Goal: Task Accomplishment & Management: Manage account settings

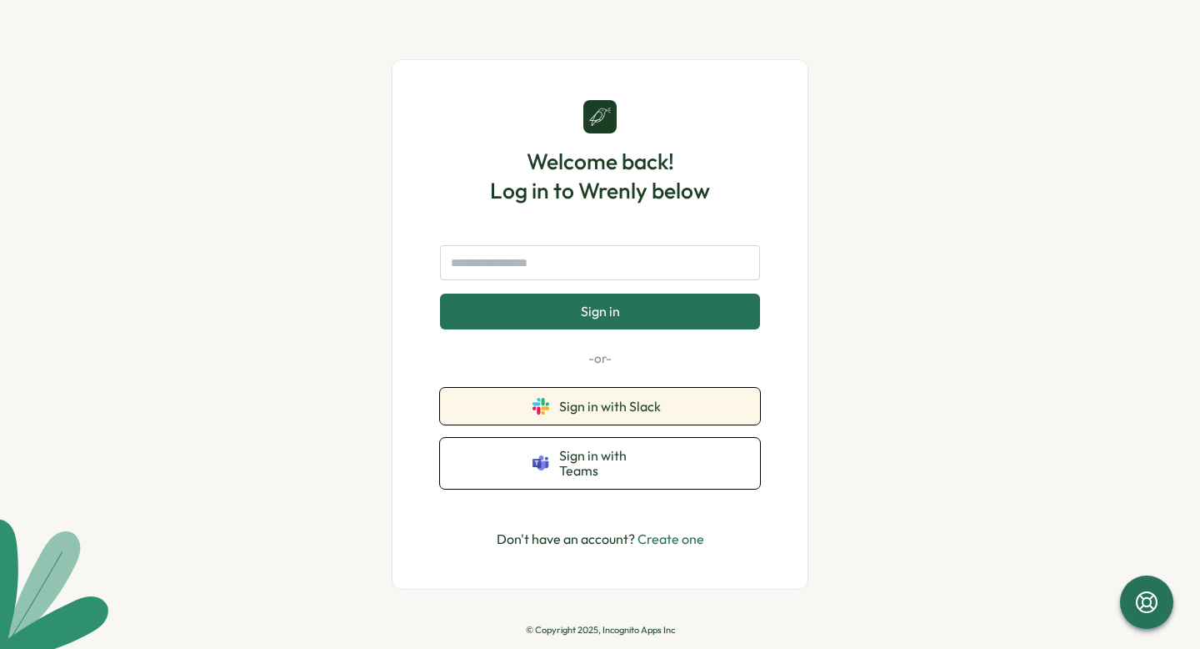
click at [649, 413] on span "Sign in with Slack" at bounding box center [613, 405] width 108 height 15
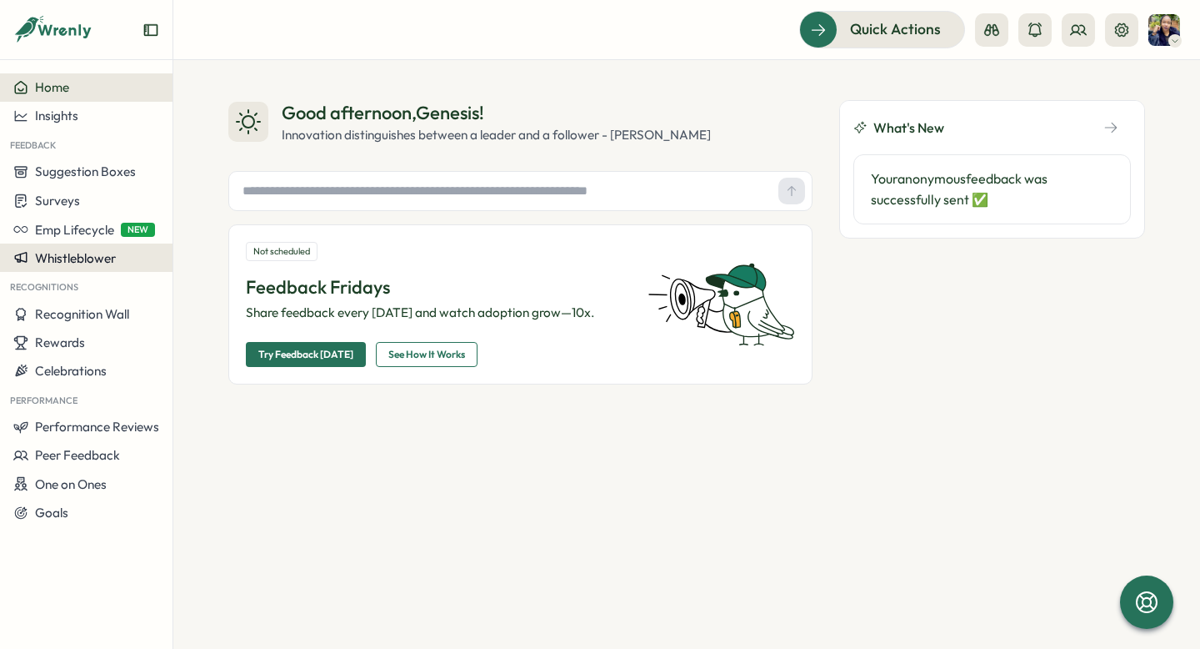
click at [112, 268] on button "Whistleblower" at bounding box center [86, 257] width 173 height 28
click at [80, 248] on button "Whistleblower" at bounding box center [86, 257] width 173 height 28
click at [80, 241] on button "Emp Lifecycle NEW" at bounding box center [86, 229] width 173 height 28
click at [81, 258] on span "Whistleblower" at bounding box center [75, 258] width 81 height 16
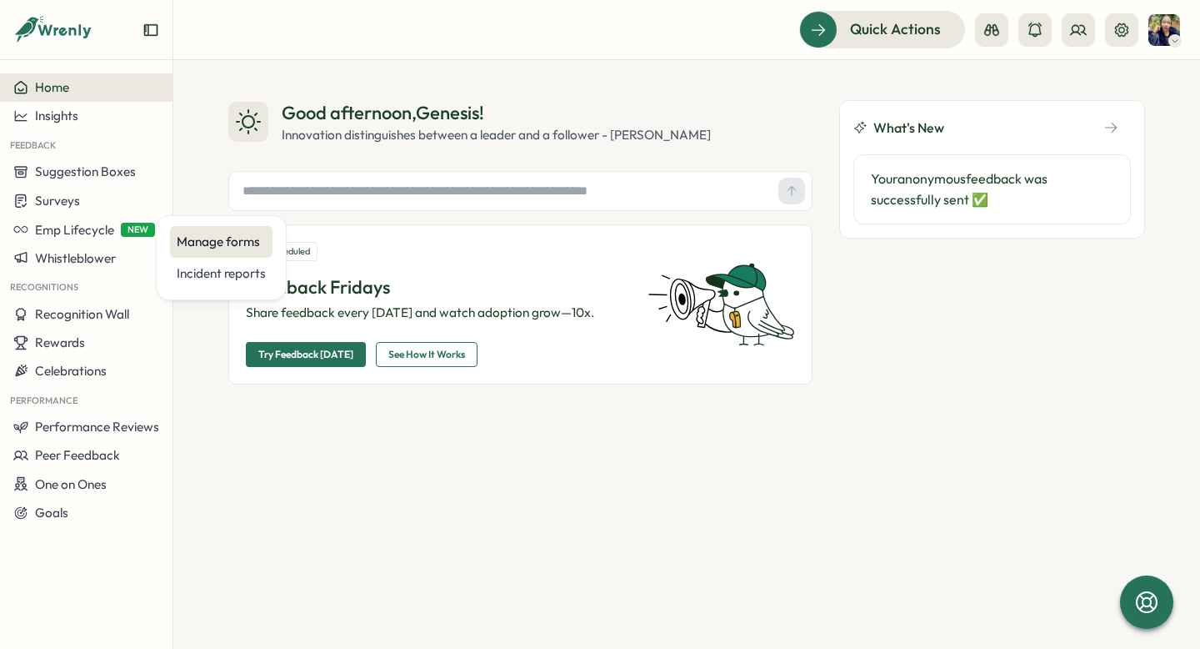
click at [215, 246] on div "Manage forms" at bounding box center [221, 242] width 89 height 18
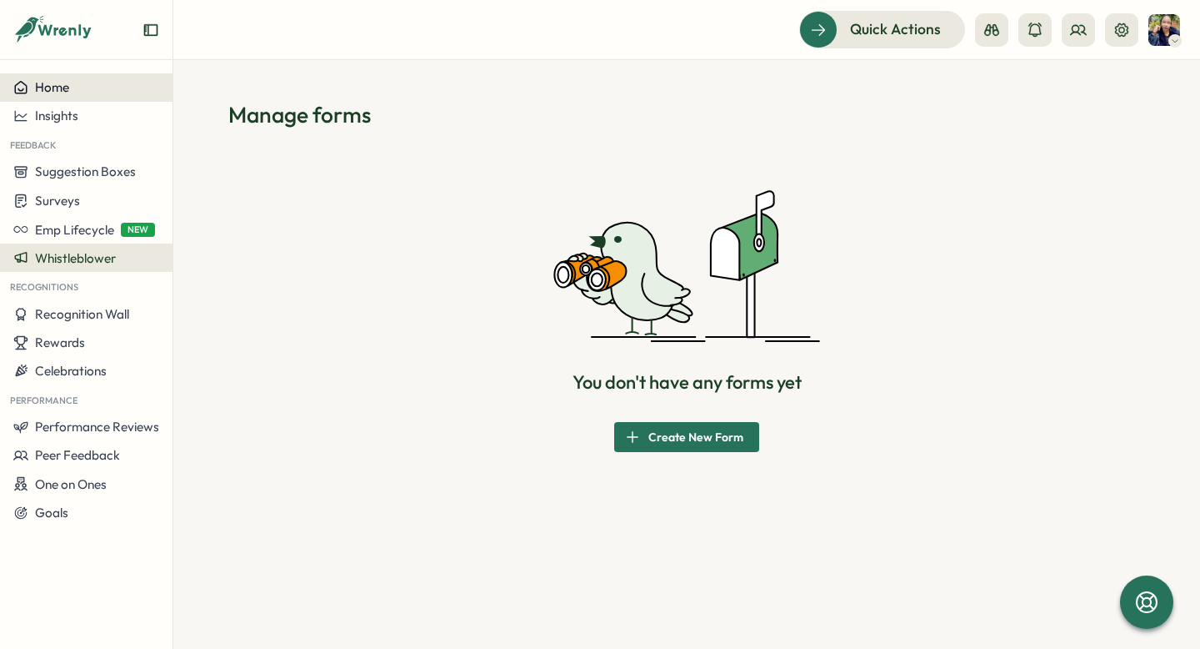
click at [67, 84] on span "Home" at bounding box center [52, 87] width 34 height 16
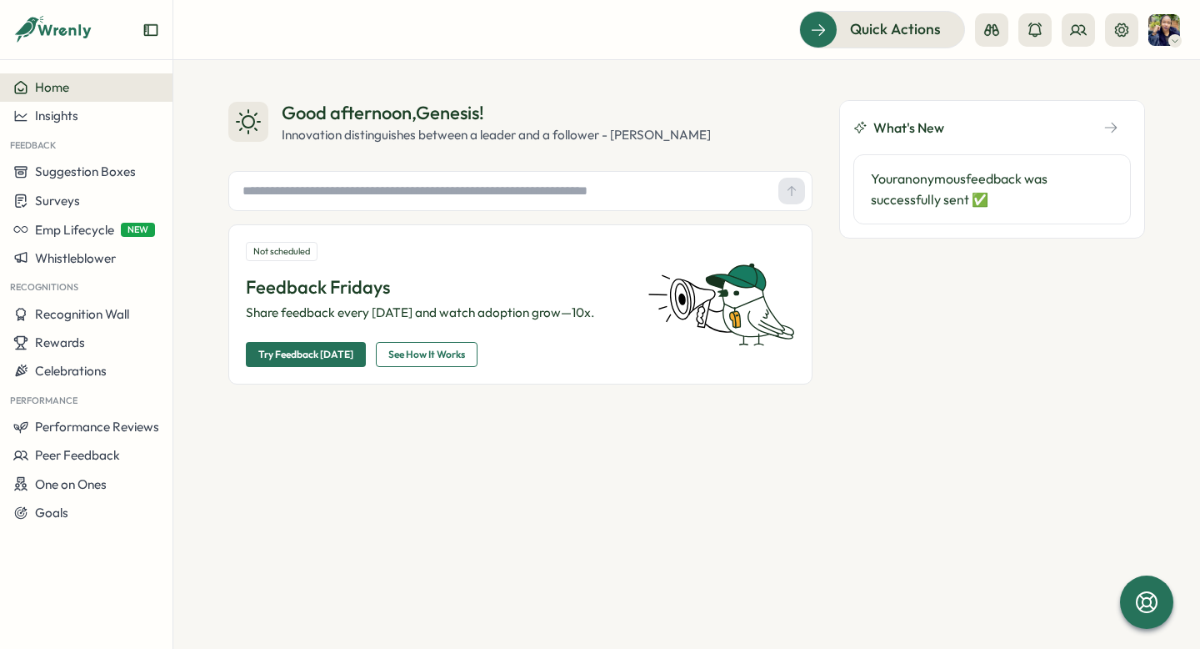
click at [1169, 34] on img at bounding box center [1165, 30] width 32 height 32
click at [1135, 93] on div "Edit Profile" at bounding box center [1136, 82] width 103 height 32
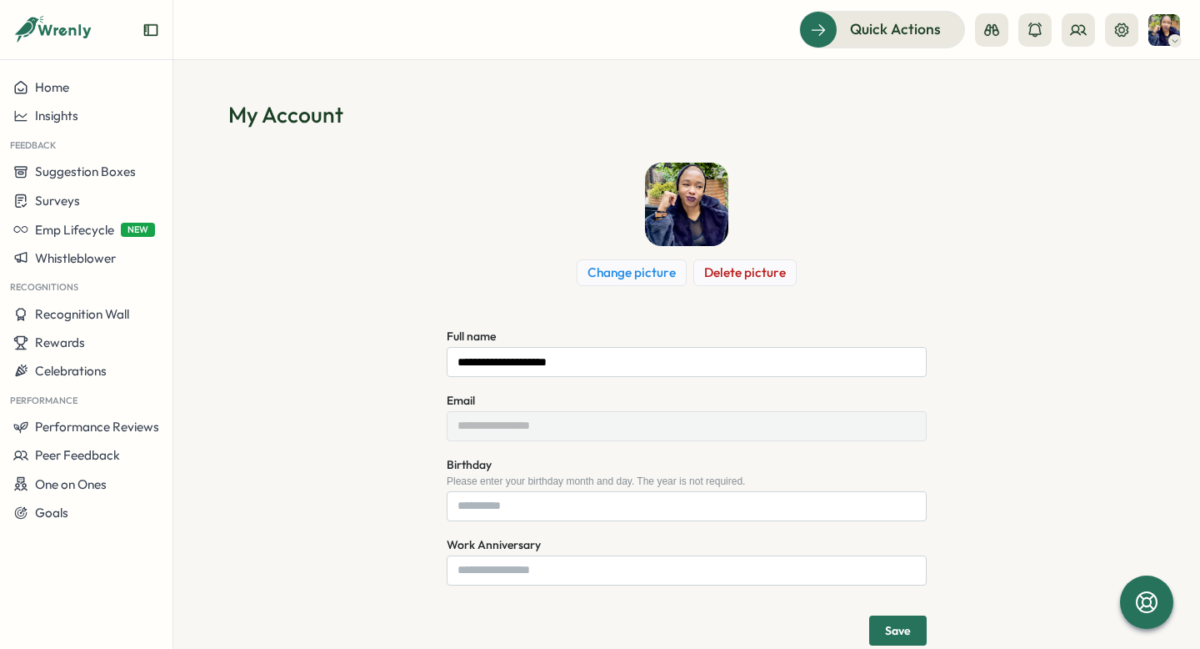
click at [1166, 28] on img at bounding box center [1165, 30] width 32 height 32
click at [378, 188] on div "**********" at bounding box center [686, 404] width 917 height 483
click at [55, 33] on icon at bounding box center [65, 31] width 55 height 14
